Goal: Transaction & Acquisition: Obtain resource

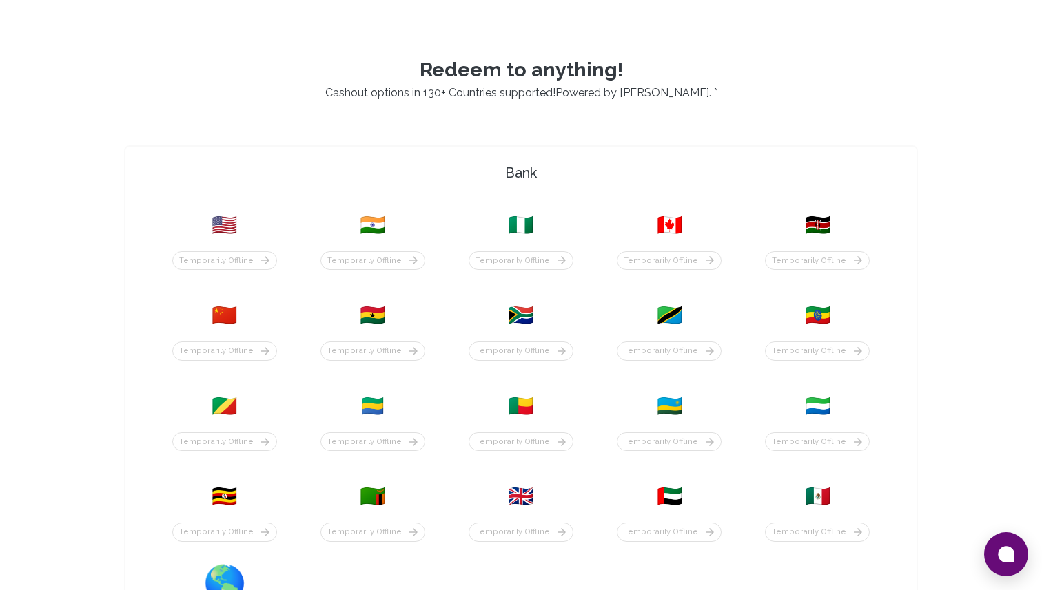
scroll to position [627, 0]
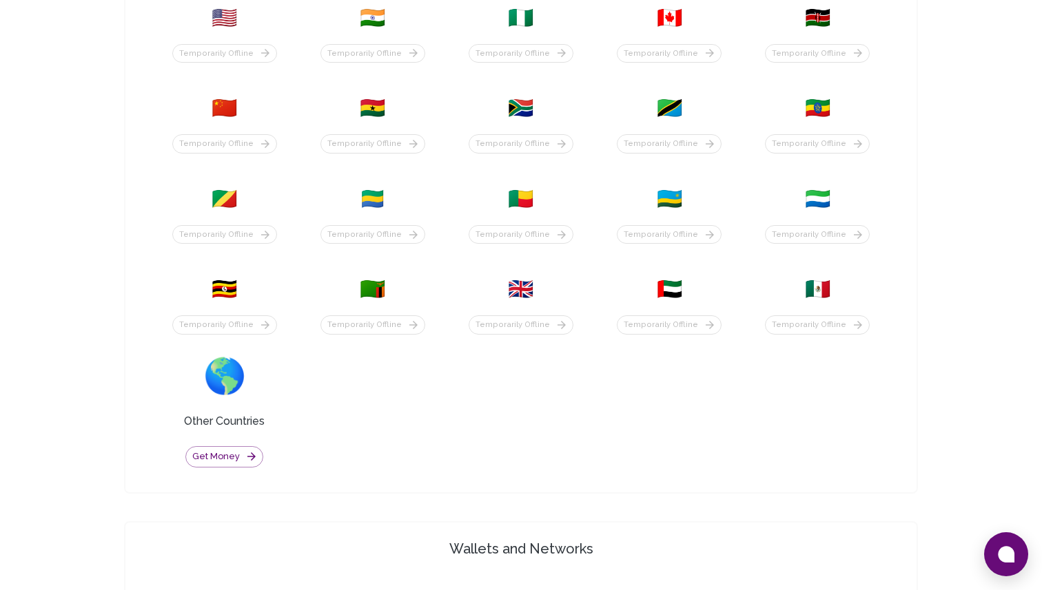
click at [462, 388] on div "🇺🇸 Temporarily offline 🇮🇳 Temporarily offline 🇳🇬 Temporarily offline 🇨🇦 Tempora…" at bounding box center [520, 236] width 747 height 501
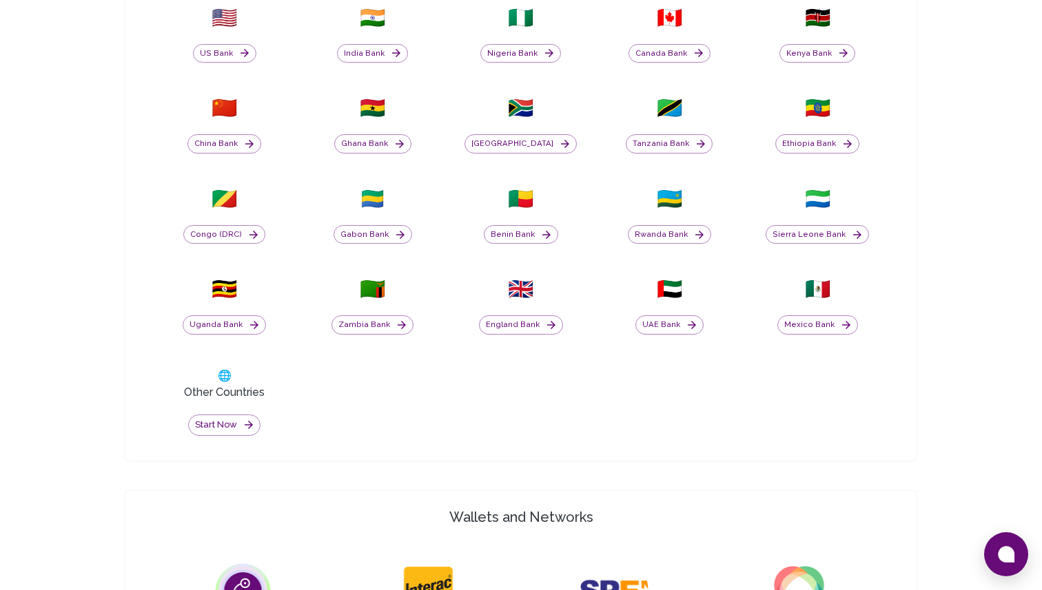
click at [538, 65] on div "🇳🇬 Nigeria Bank" at bounding box center [521, 34] width 132 height 74
click at [533, 56] on button "Nigeria Bank" at bounding box center [520, 53] width 81 height 19
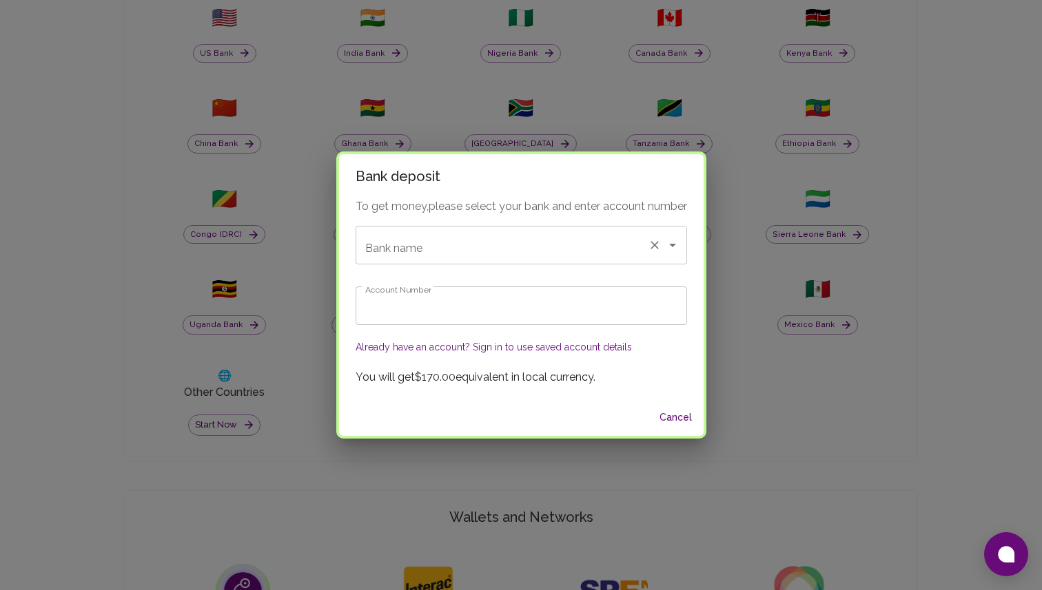
click at [568, 238] on input "Bank name" at bounding box center [502, 245] width 280 height 26
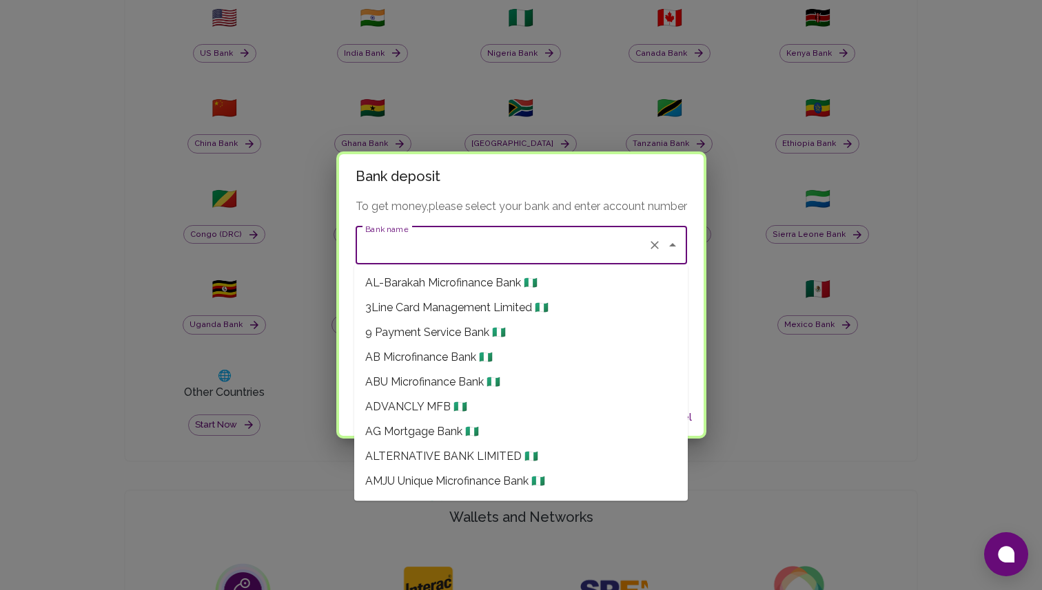
click at [566, 243] on input "Bank name" at bounding box center [502, 245] width 280 height 26
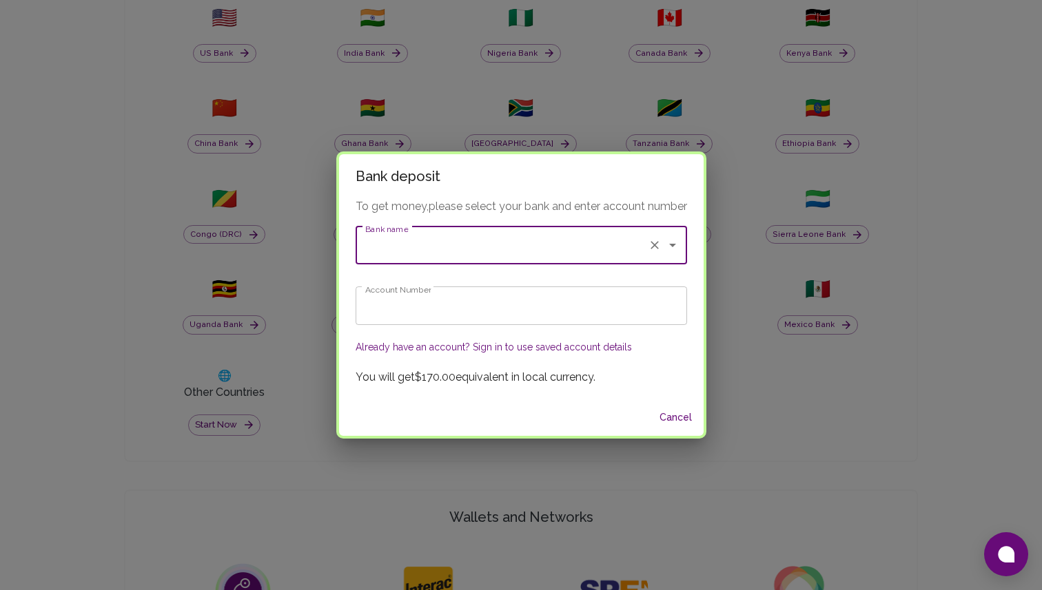
click at [566, 244] on input "Bank name" at bounding box center [502, 245] width 280 height 26
click at [579, 281] on li "VFD Micro Finance Bank 🇳🇬" at bounding box center [520, 283] width 333 height 25
type input "VFD Micro Finance Bank"
click at [563, 306] on input "Account Number" at bounding box center [520, 306] width 331 height 39
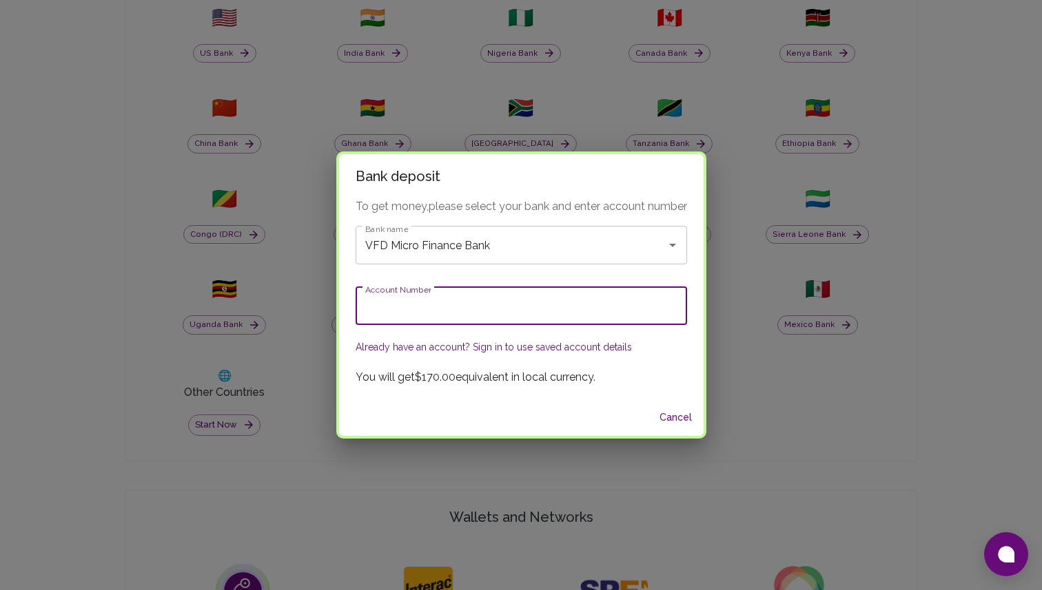
paste input "1009271117"
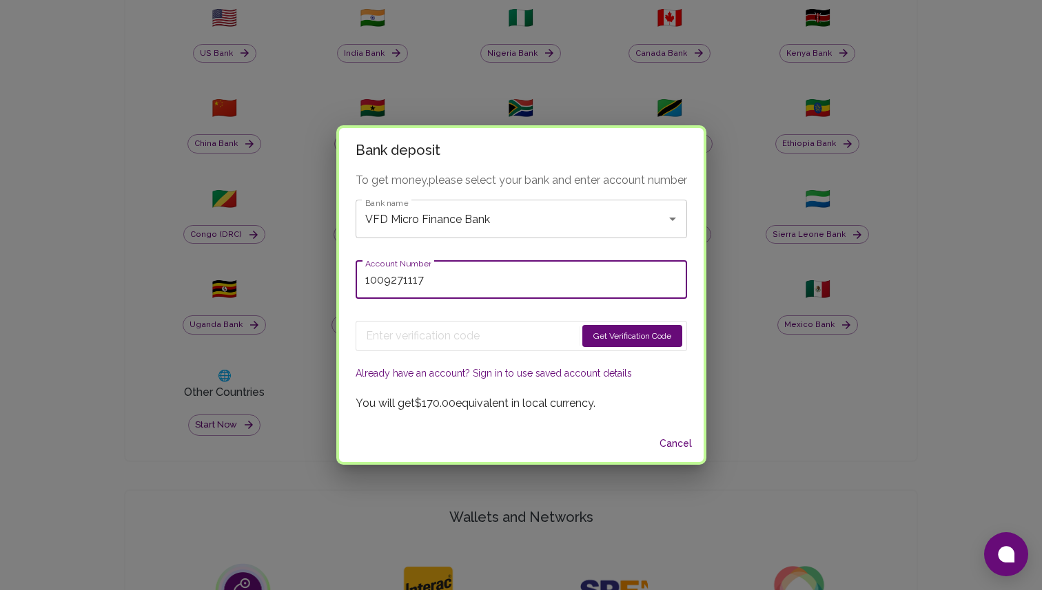
type input "1009271117"
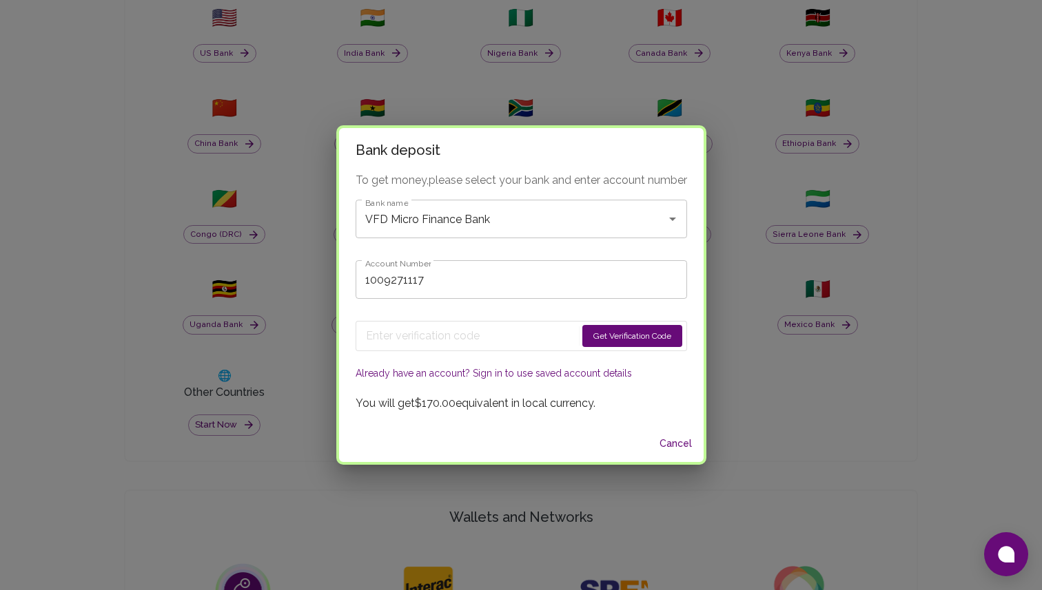
click at [615, 328] on button "Get Verification Code" at bounding box center [632, 336] width 100 height 22
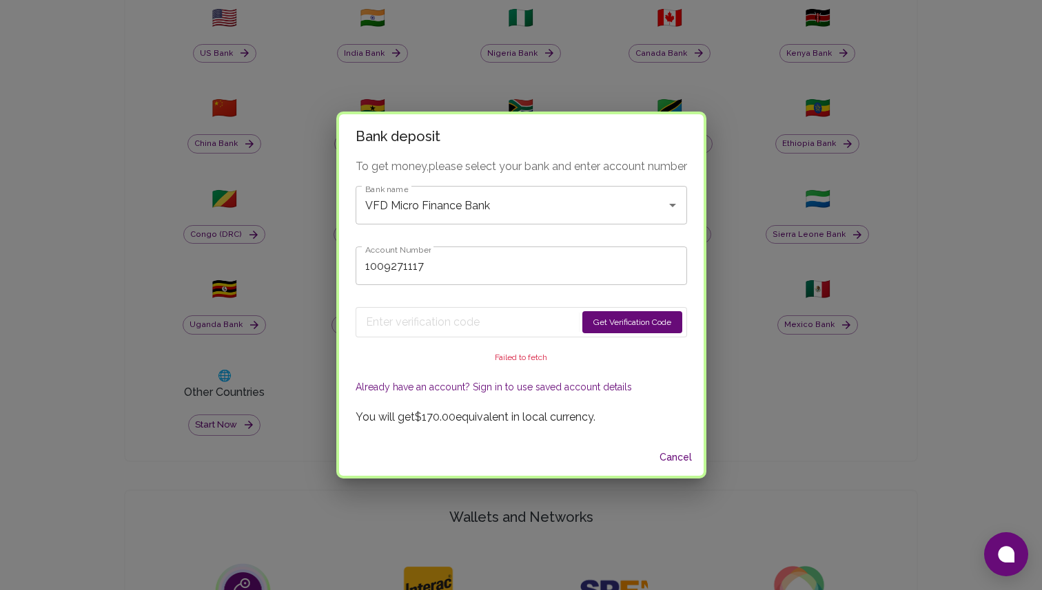
click at [627, 315] on button "Get Verification Code" at bounding box center [632, 322] width 100 height 22
click at [631, 312] on button "Get Verification Code" at bounding box center [632, 322] width 100 height 22
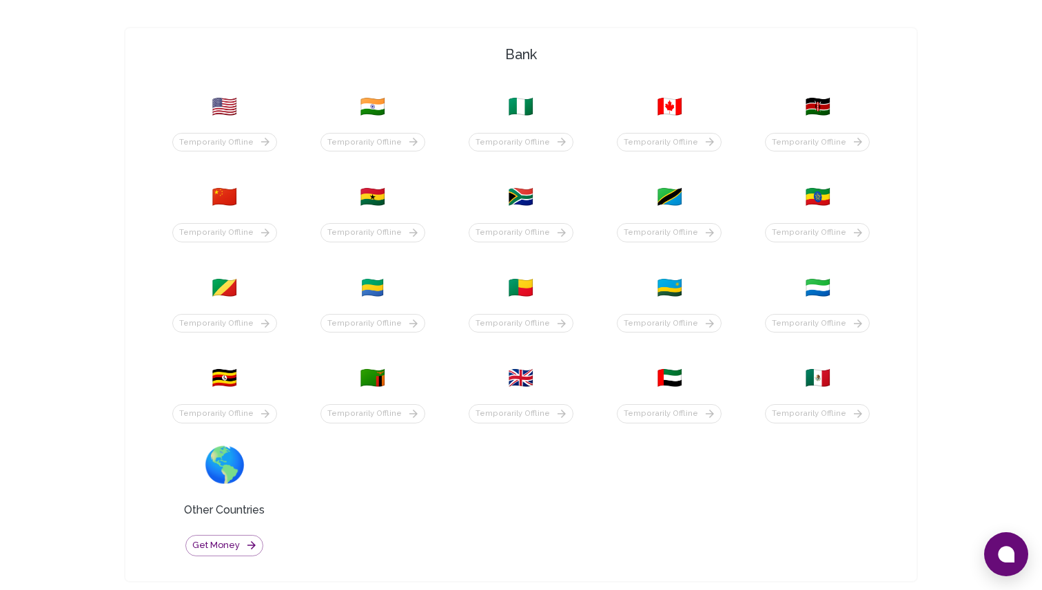
scroll to position [519, 0]
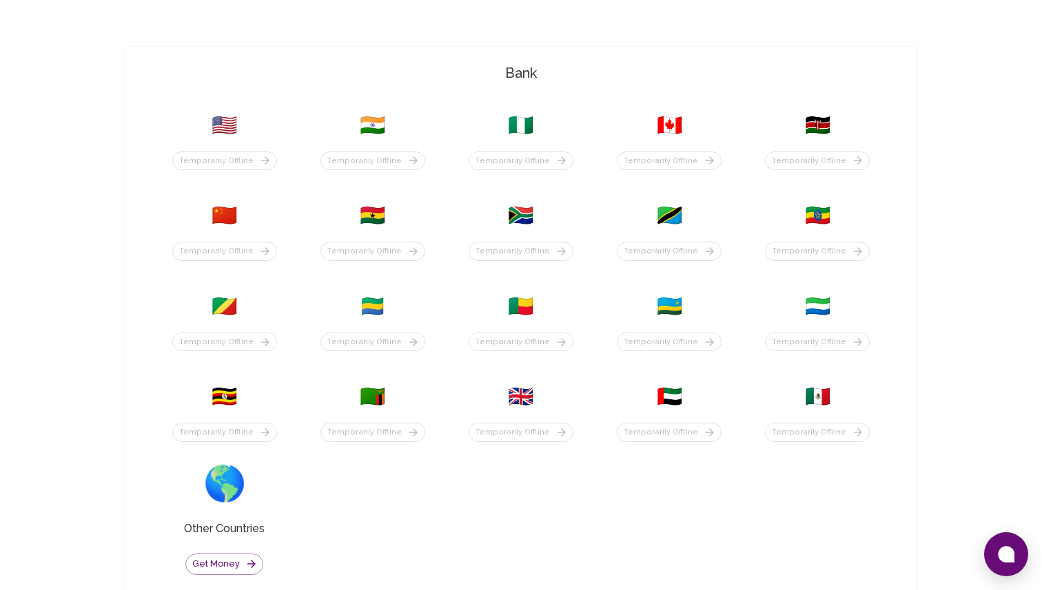
click at [272, 138] on div "Temporarily offline" at bounding box center [224, 154] width 132 height 33
click at [461, 157] on div "Temporarily offline" at bounding box center [521, 154] width 132 height 33
click at [496, 161] on div "Temporarily offline" at bounding box center [520, 161] width 105 height 19
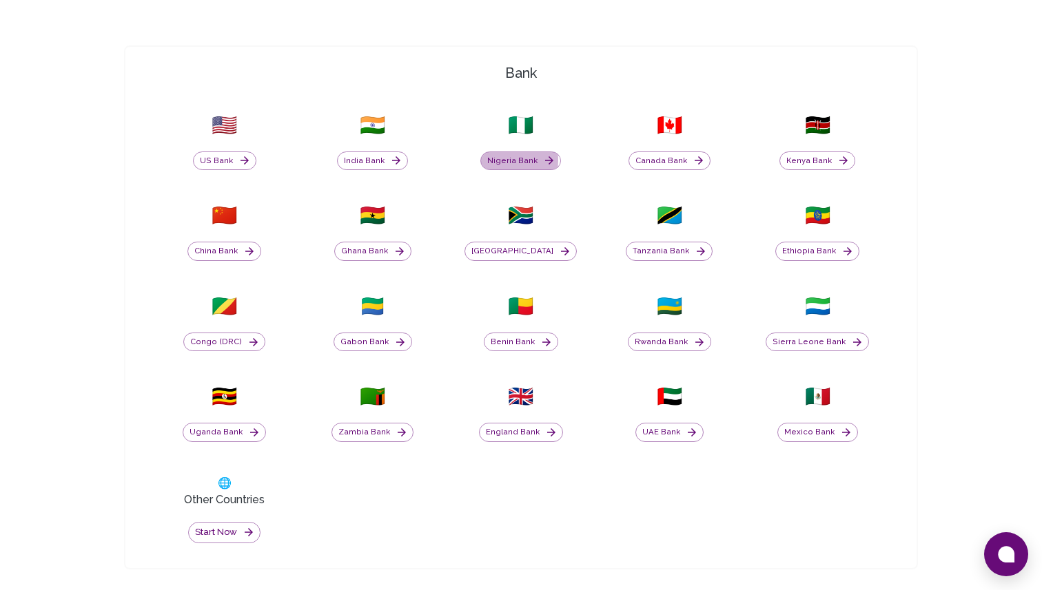
click at [496, 161] on button "Nigeria Bank" at bounding box center [520, 161] width 81 height 19
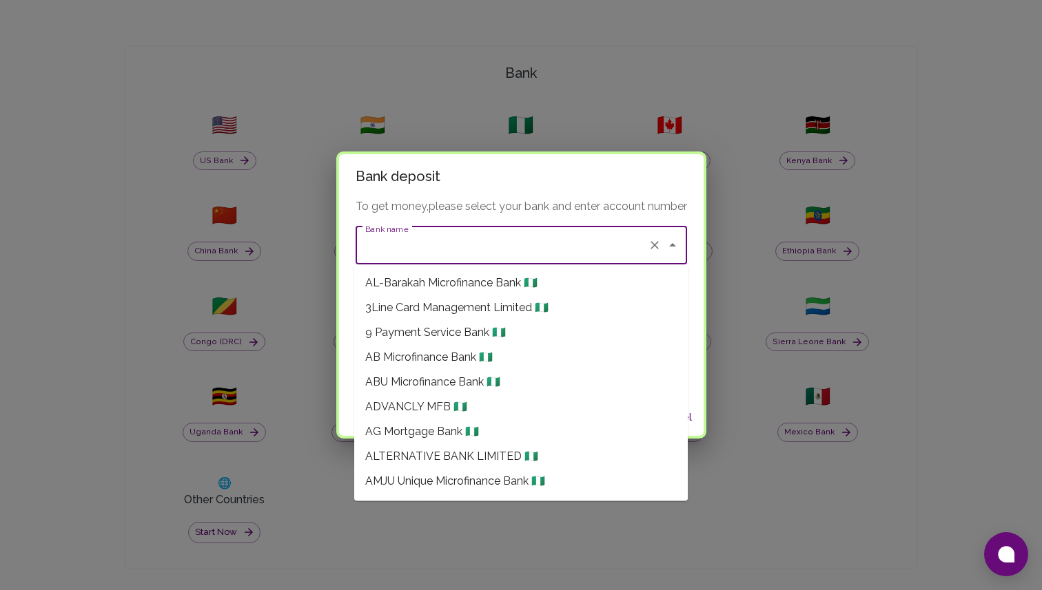
click at [495, 236] on input "Bank name" at bounding box center [502, 245] width 280 height 26
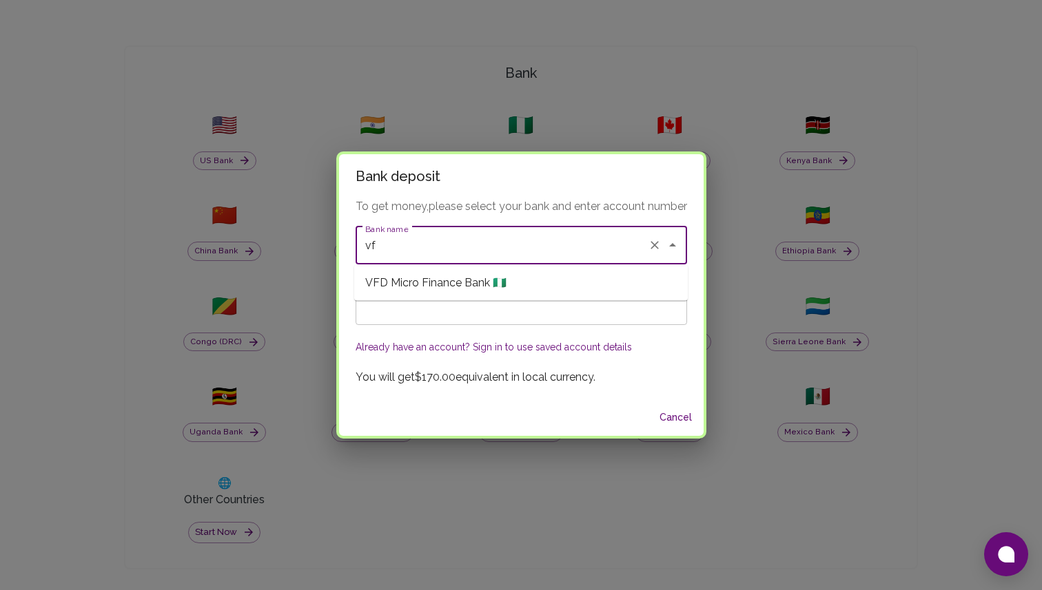
click at [513, 287] on li "VFD Micro Finance Bank 🇳🇬" at bounding box center [520, 283] width 333 height 25
type input "VFD Micro Finance Bank"
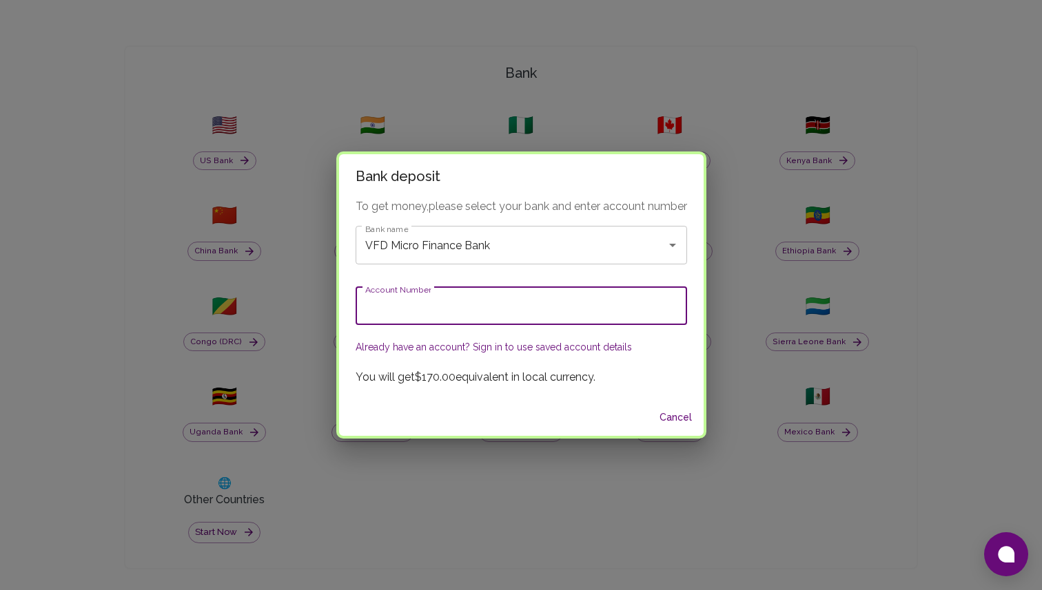
click at [502, 311] on input "Account Number" at bounding box center [520, 306] width 331 height 39
paste input "1009271117"
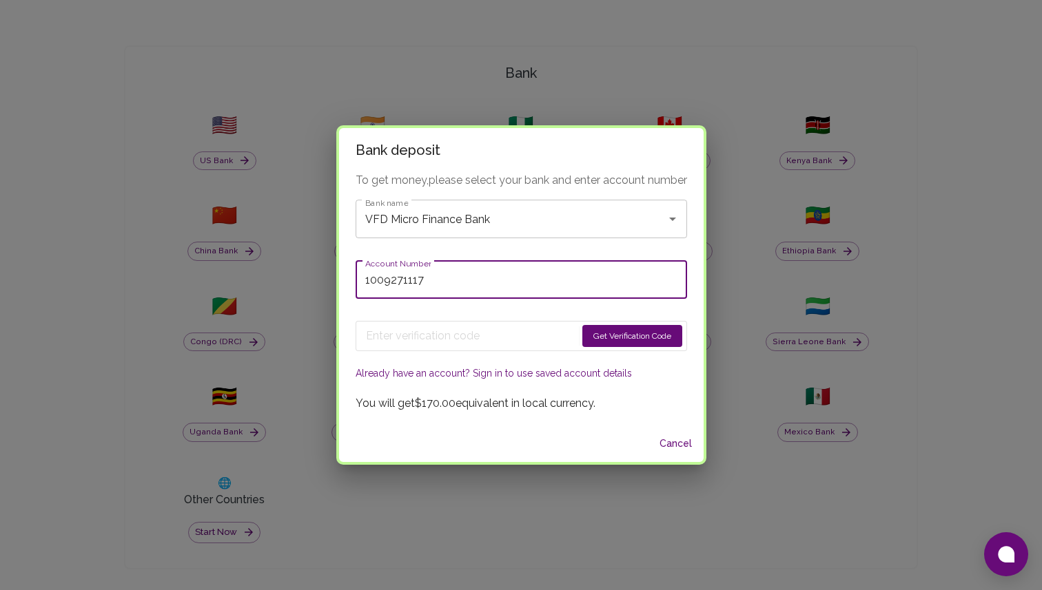
type input "1009271117"
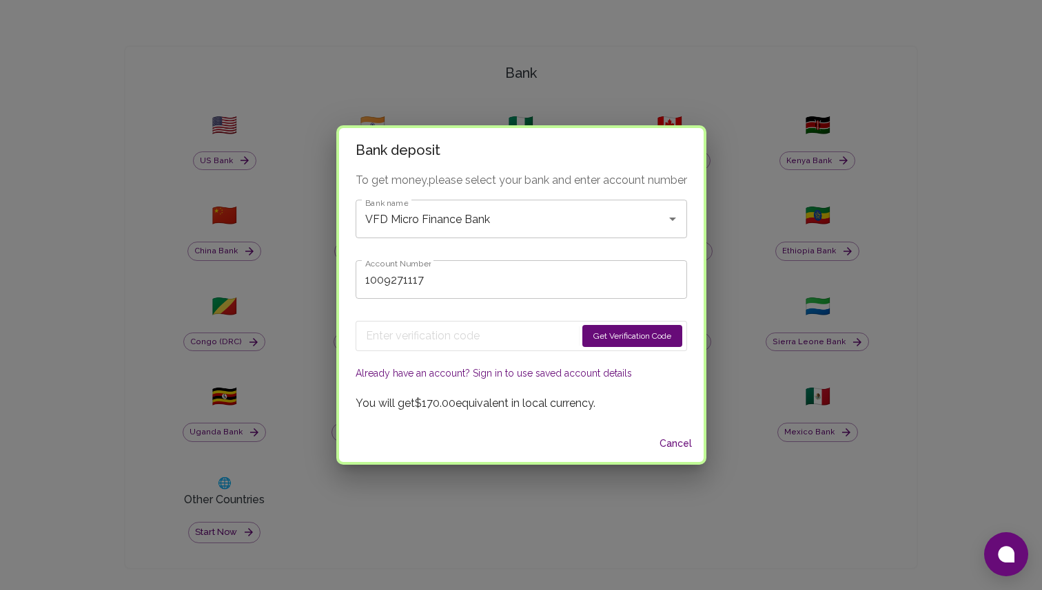
click at [616, 338] on button "Get Verification Code" at bounding box center [632, 336] width 100 height 22
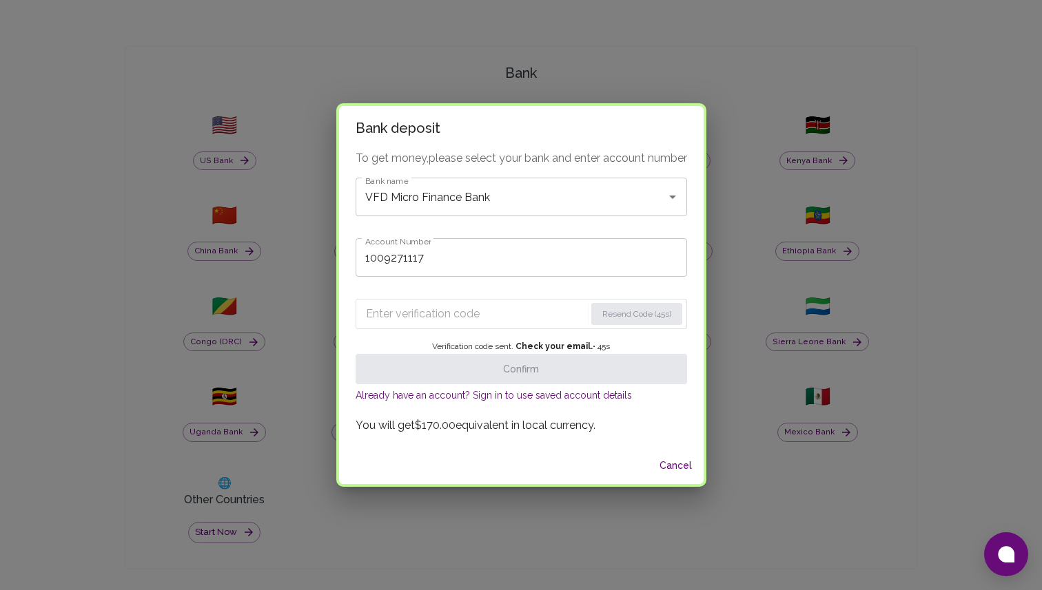
click at [447, 317] on input "Enter verification code" at bounding box center [475, 314] width 219 height 22
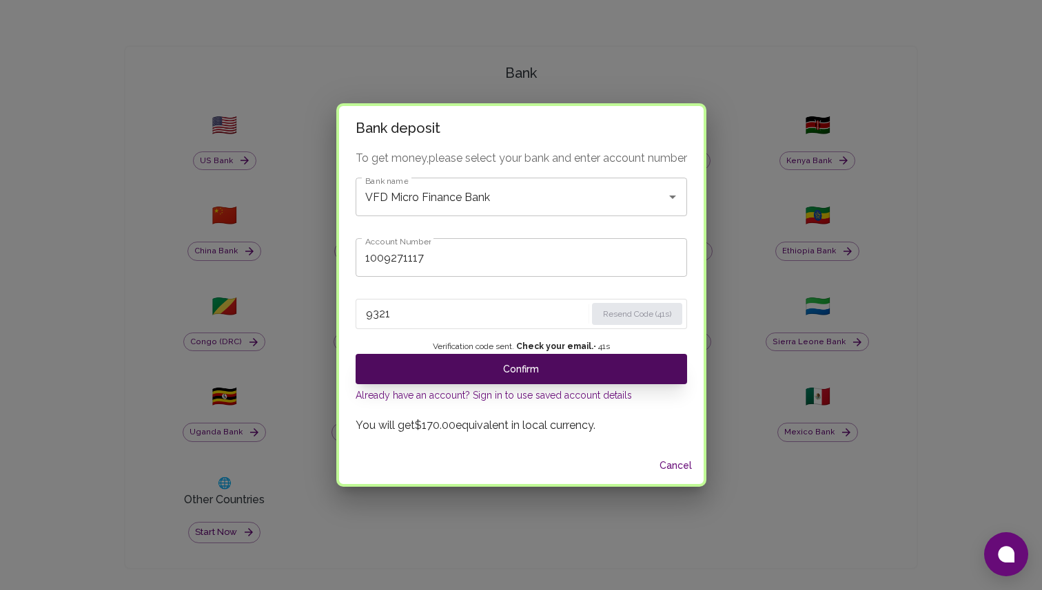
type input "9321"
click at [546, 375] on button "Confirm" at bounding box center [520, 369] width 331 height 30
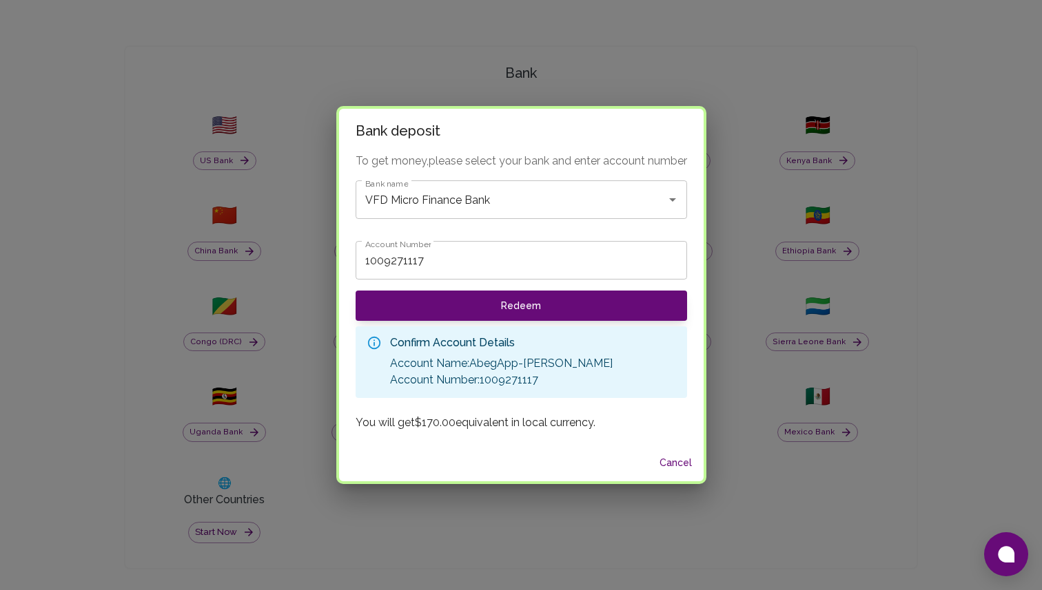
click at [548, 268] on input "1009271117" at bounding box center [520, 260] width 331 height 39
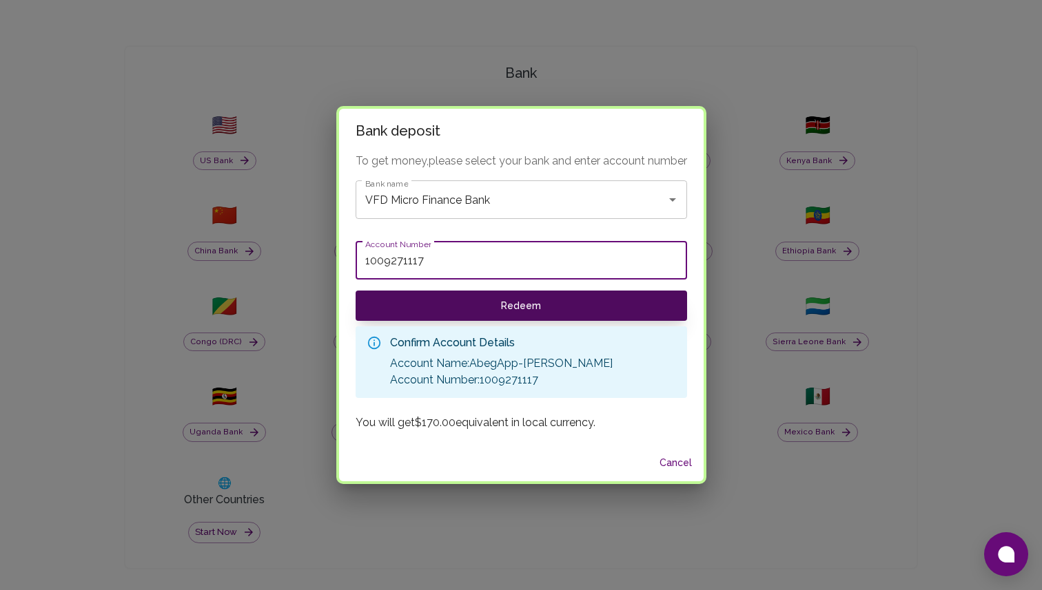
click at [563, 306] on button "Redeem" at bounding box center [520, 306] width 331 height 30
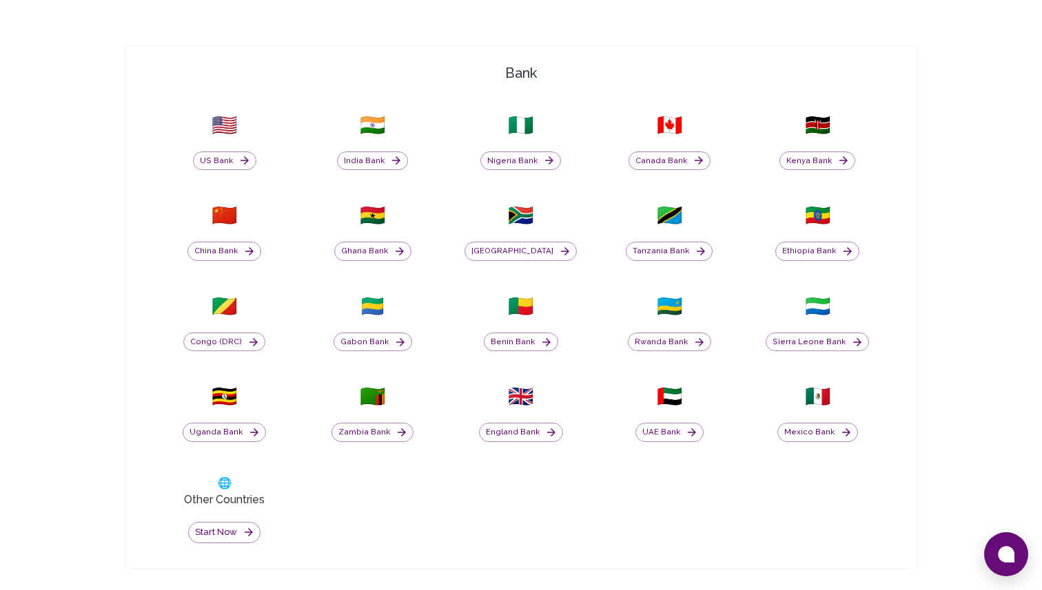
scroll to position [0, 0]
